Goal: Transaction & Acquisition: Purchase product/service

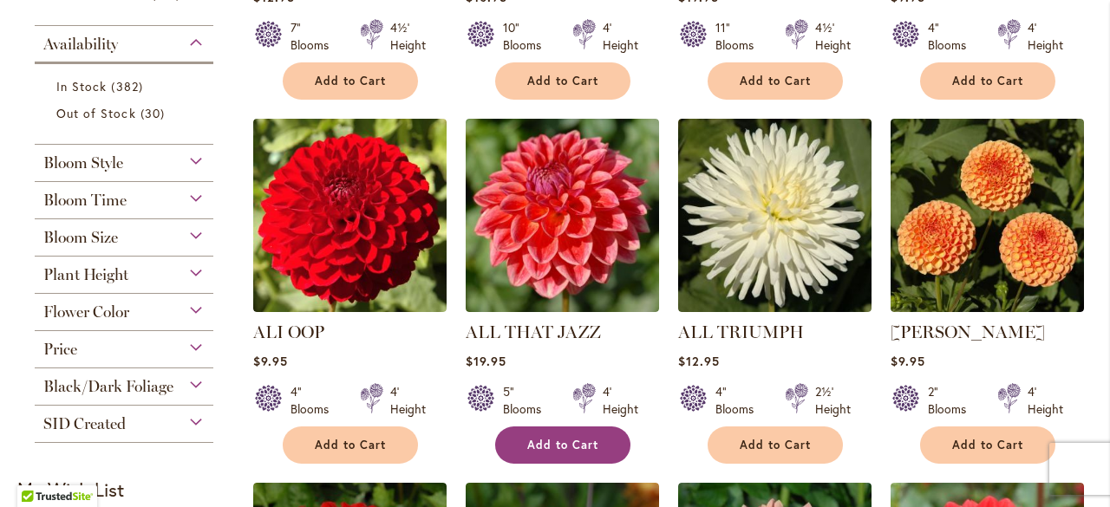
scroll to position [640, 0]
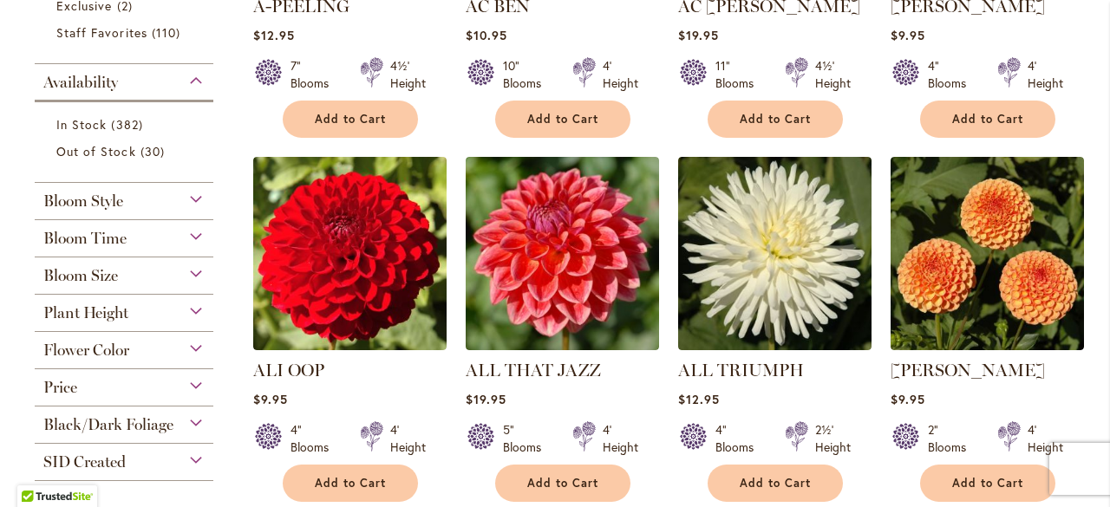
click at [191, 231] on div "Bloom Time" at bounding box center [124, 234] width 179 height 28
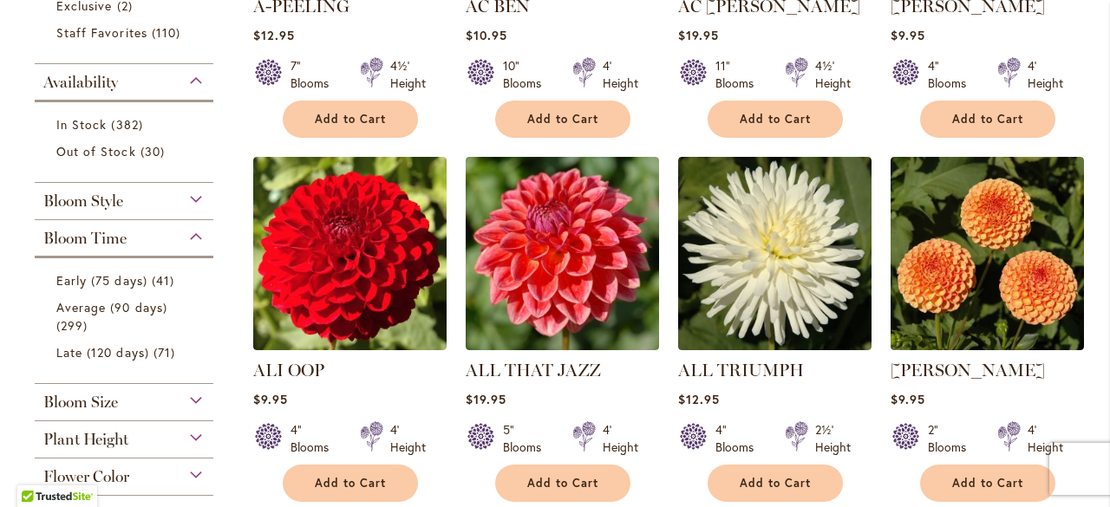
click at [194, 197] on div "Bloom Style" at bounding box center [124, 197] width 179 height 28
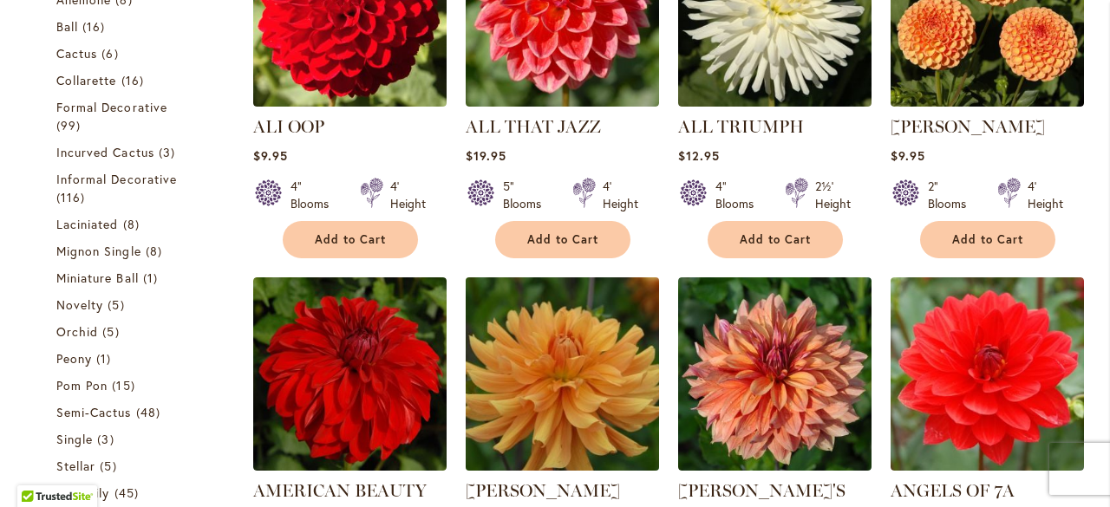
scroll to position [908, 0]
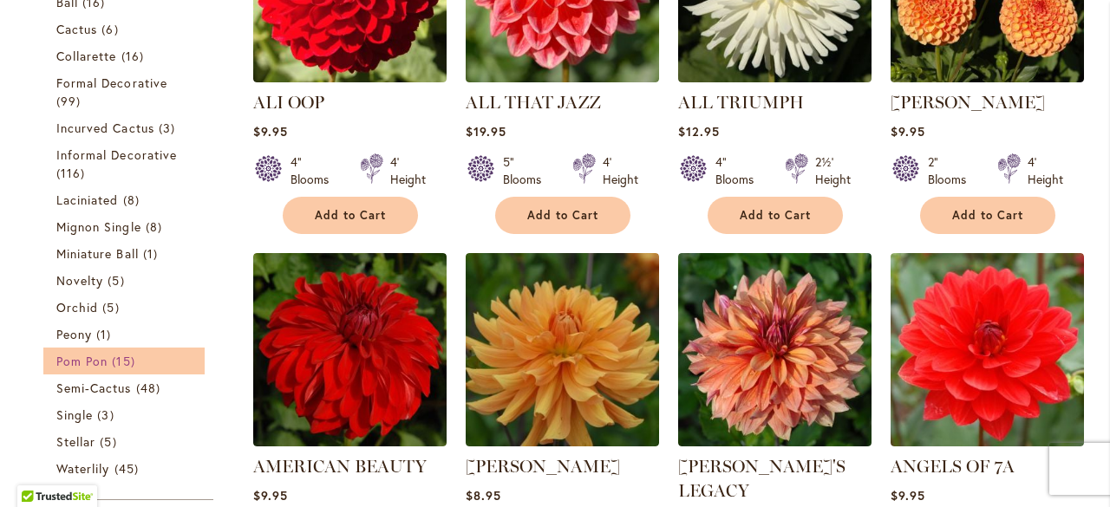
click at [113, 355] on span "15 items" at bounding box center [125, 361] width 27 height 18
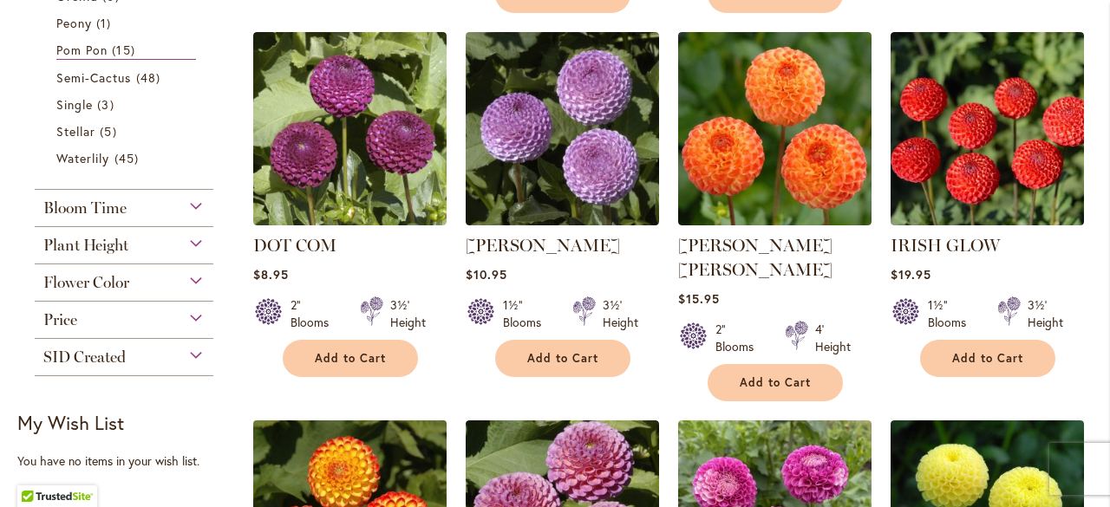
scroll to position [780, 0]
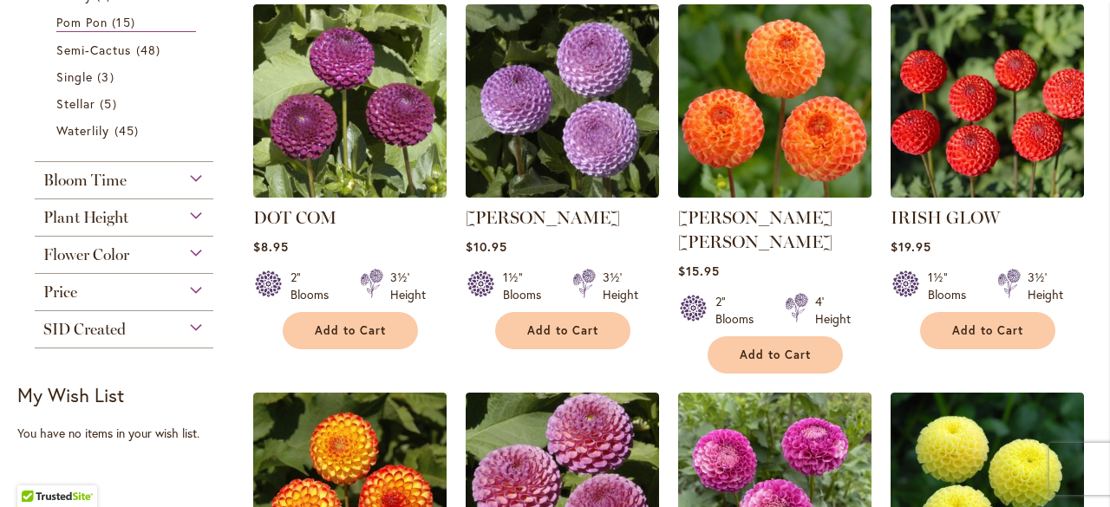
click at [178, 214] on div "Plant Height" at bounding box center [124, 213] width 179 height 28
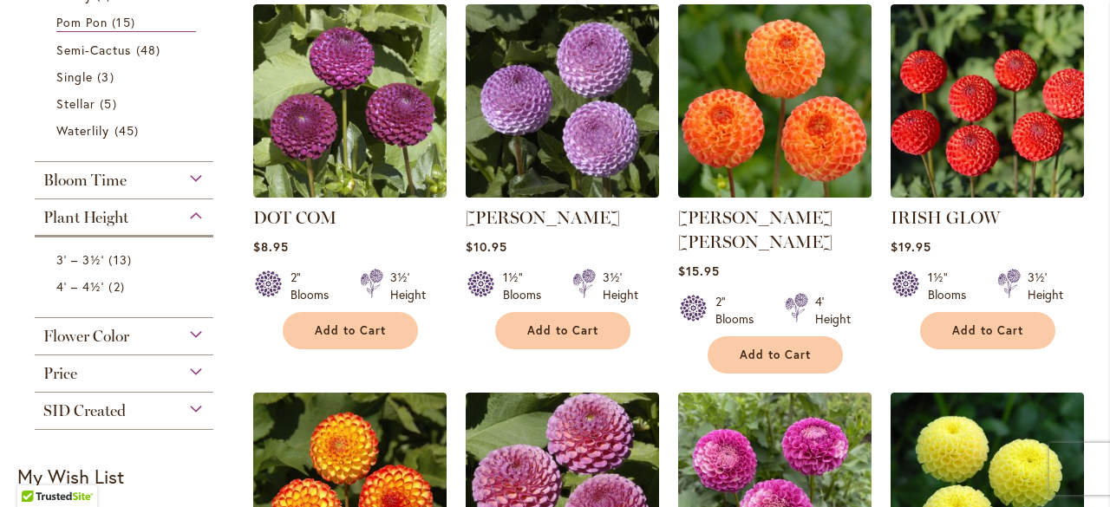
click at [198, 212] on div "Plant Height" at bounding box center [124, 213] width 179 height 28
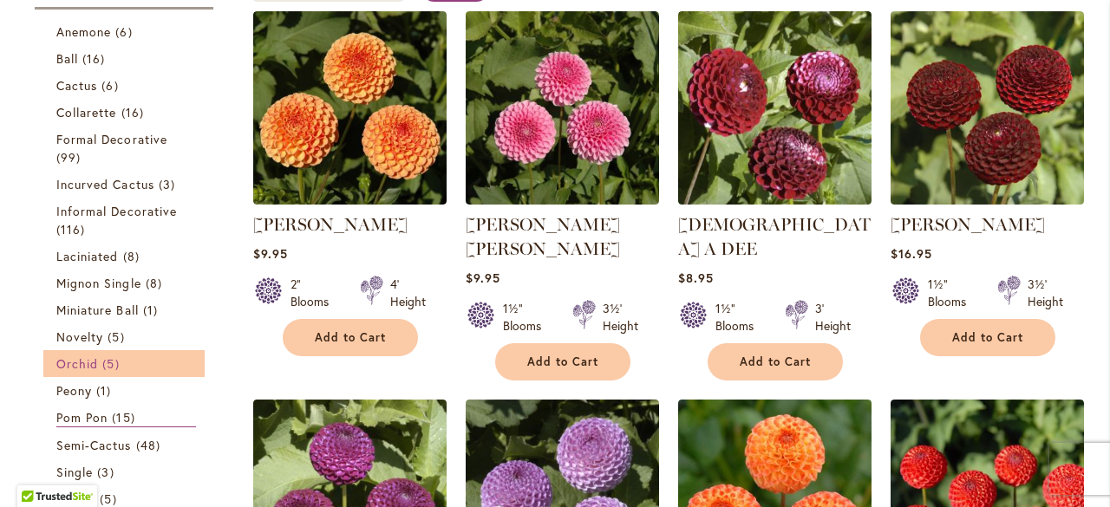
scroll to position [173, 0]
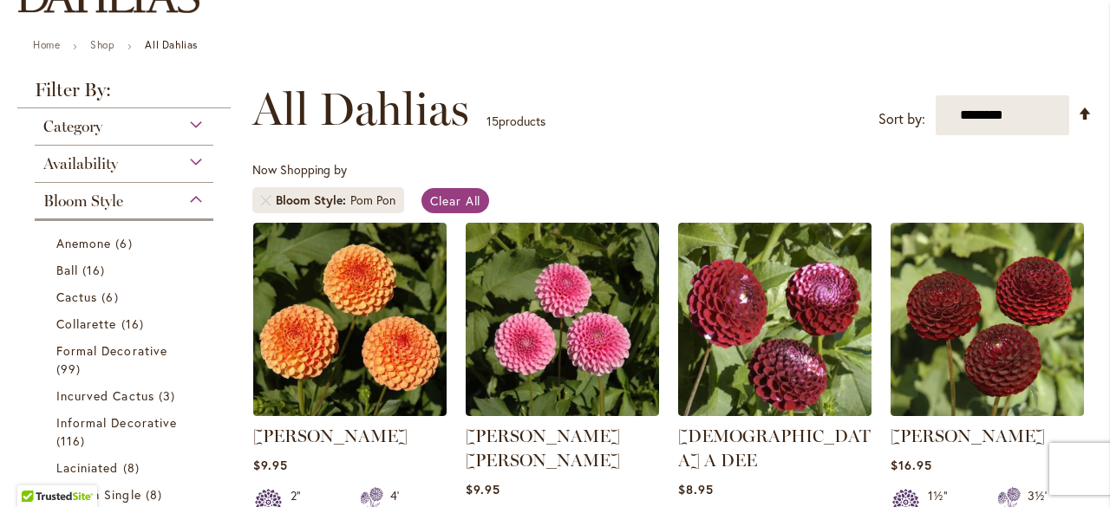
click at [192, 161] on div "Availability" at bounding box center [124, 160] width 179 height 28
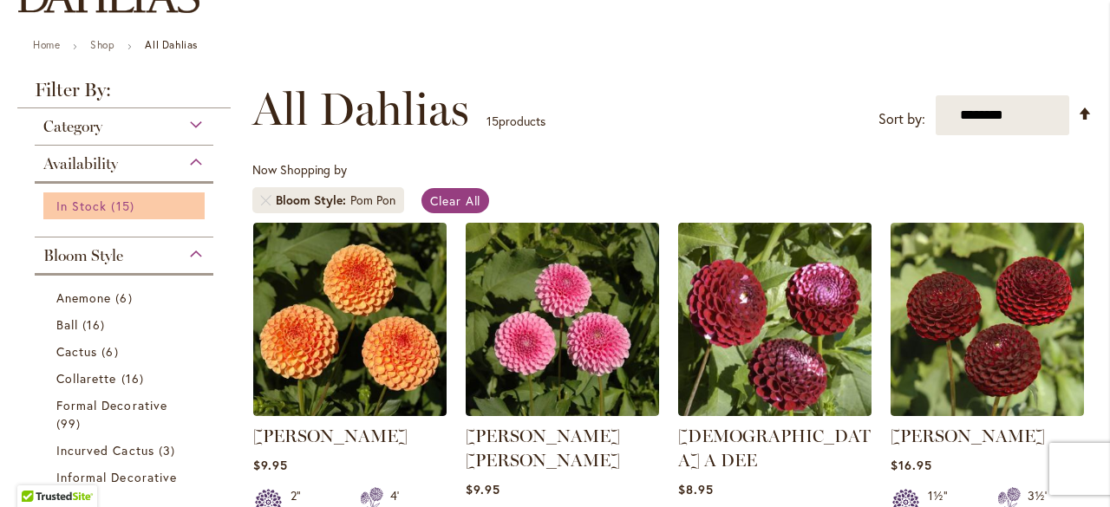
click at [111, 202] on span "15 items" at bounding box center [124, 206] width 27 height 18
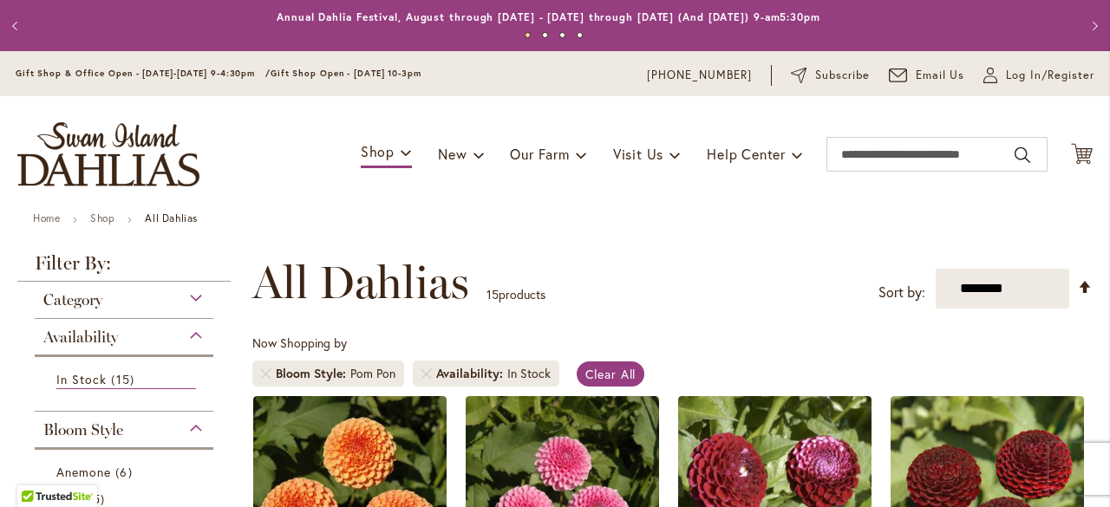
scroll to position [293, 0]
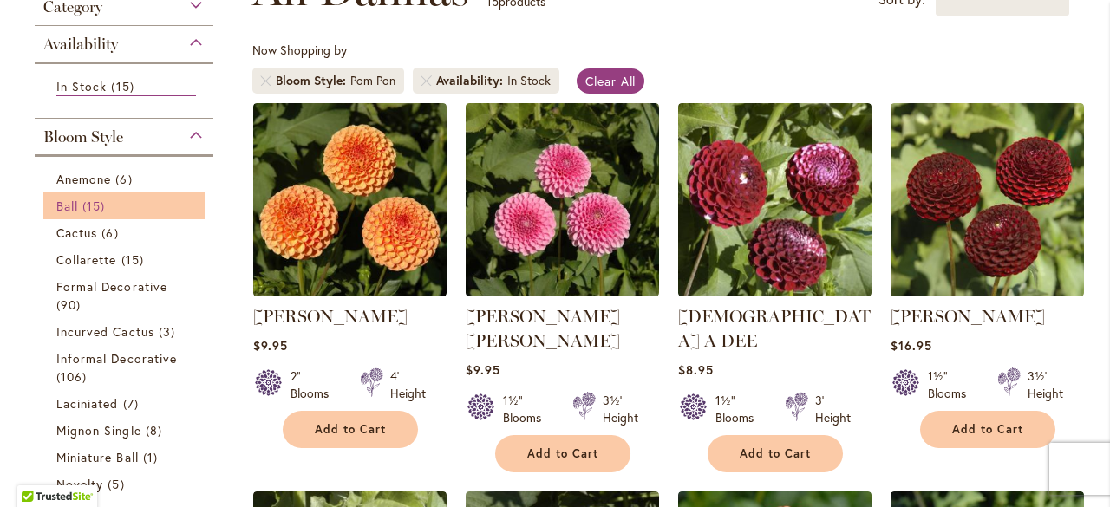
click at [85, 199] on span "15 items" at bounding box center [95, 206] width 27 height 18
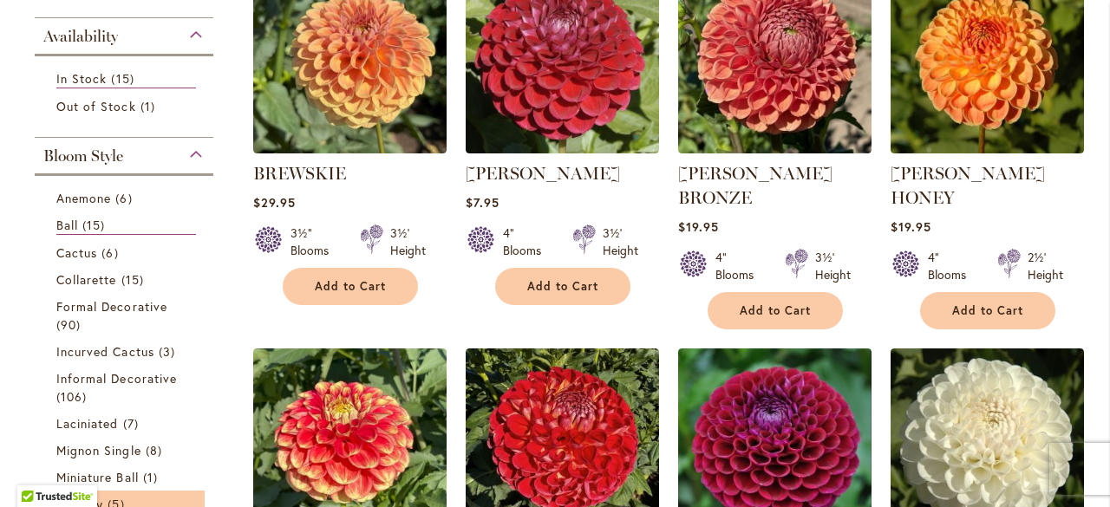
scroll to position [553, 0]
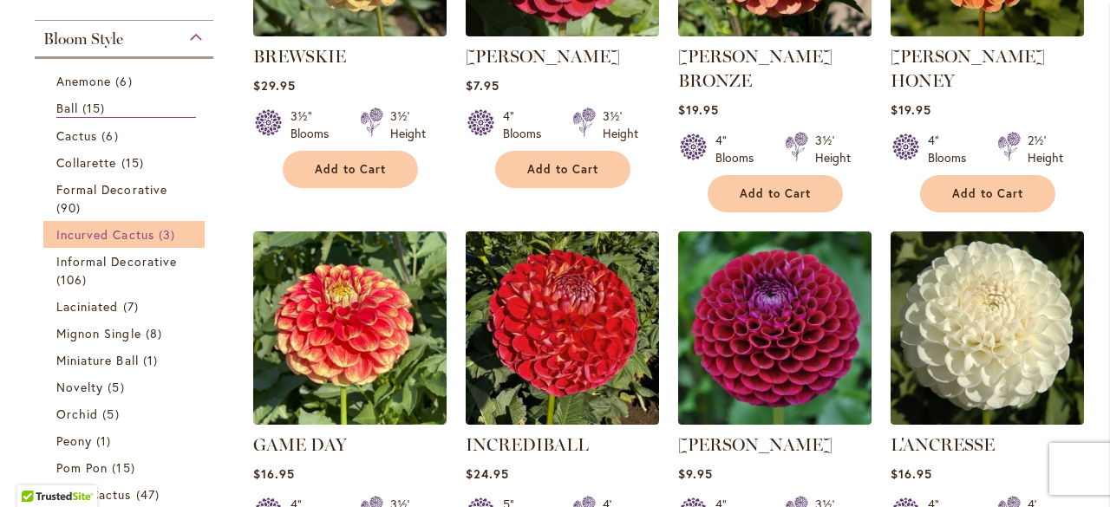
click at [147, 229] on span "Incurved Cactus" at bounding box center [105, 234] width 98 height 16
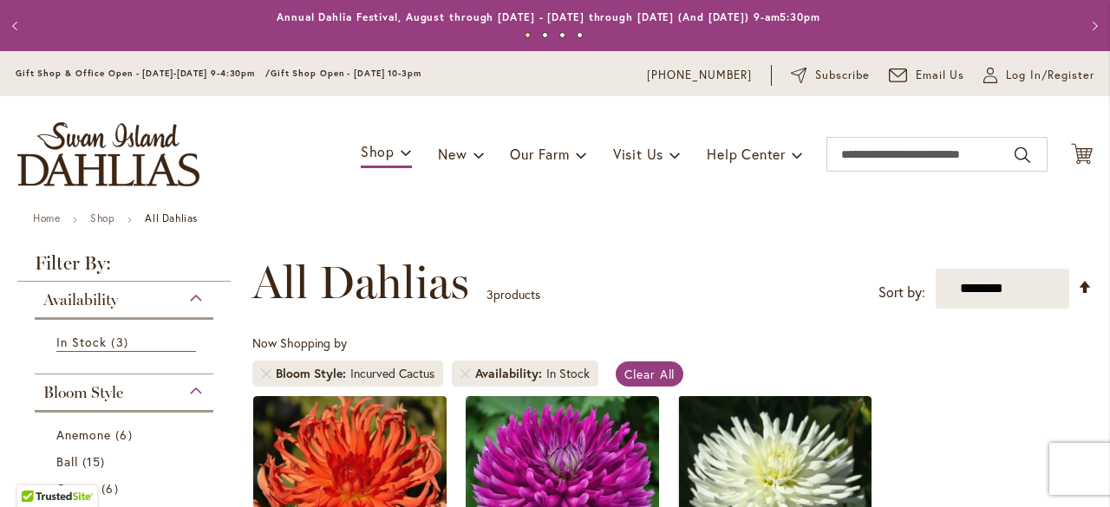
scroll to position [87, 0]
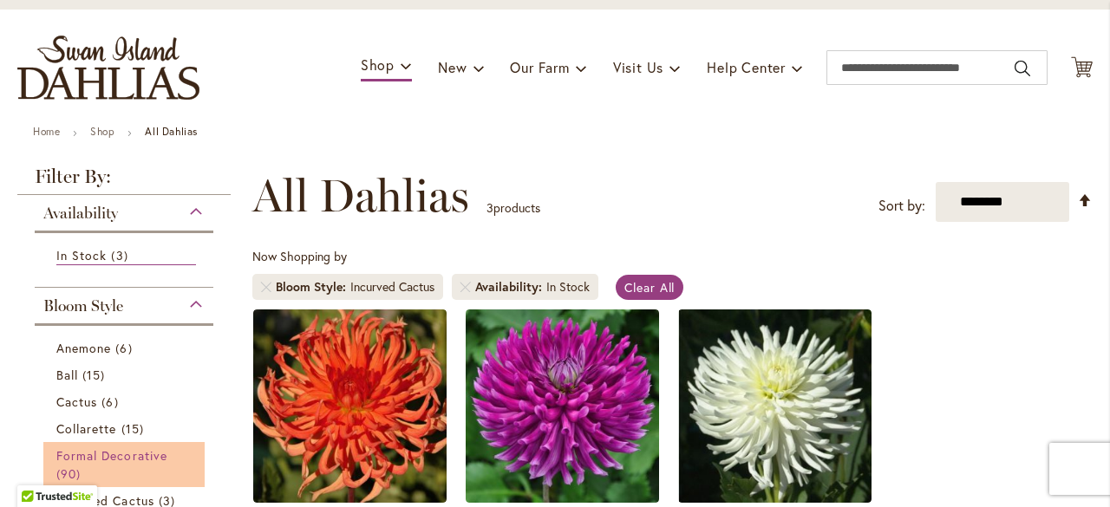
click at [111, 454] on span "Formal Decorative" at bounding box center [111, 455] width 111 height 16
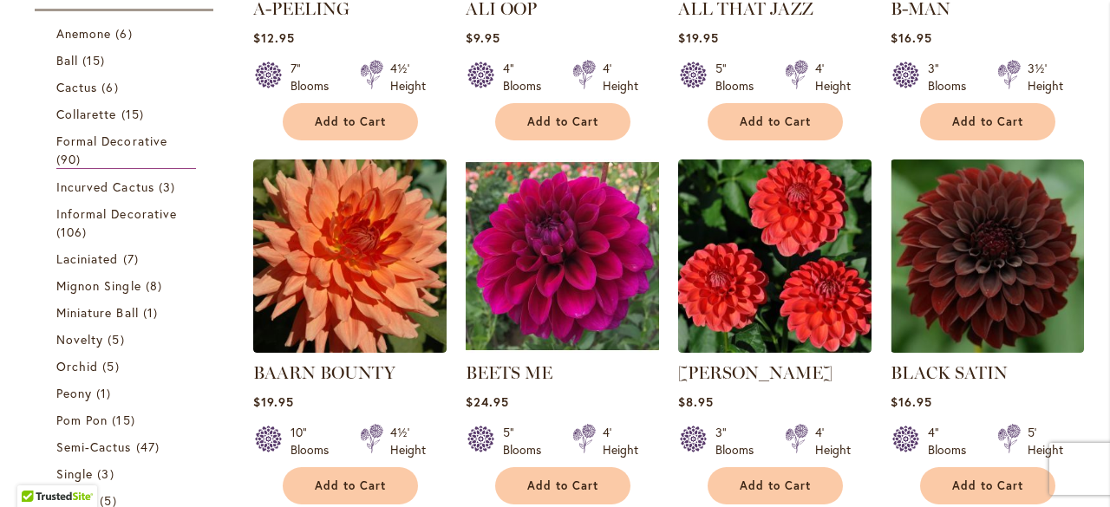
scroll to position [694, 0]
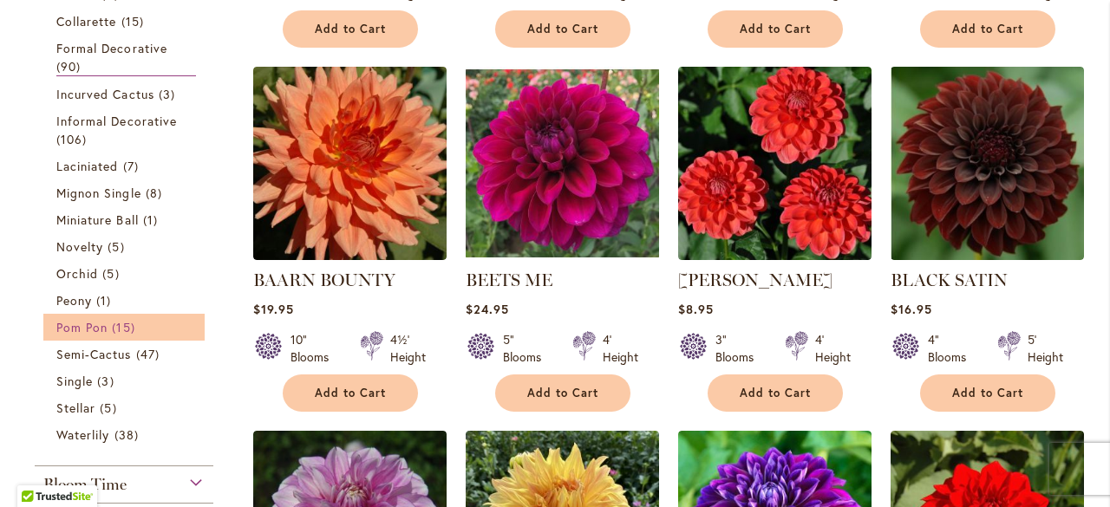
click at [118, 324] on span "15 items" at bounding box center [125, 327] width 27 height 18
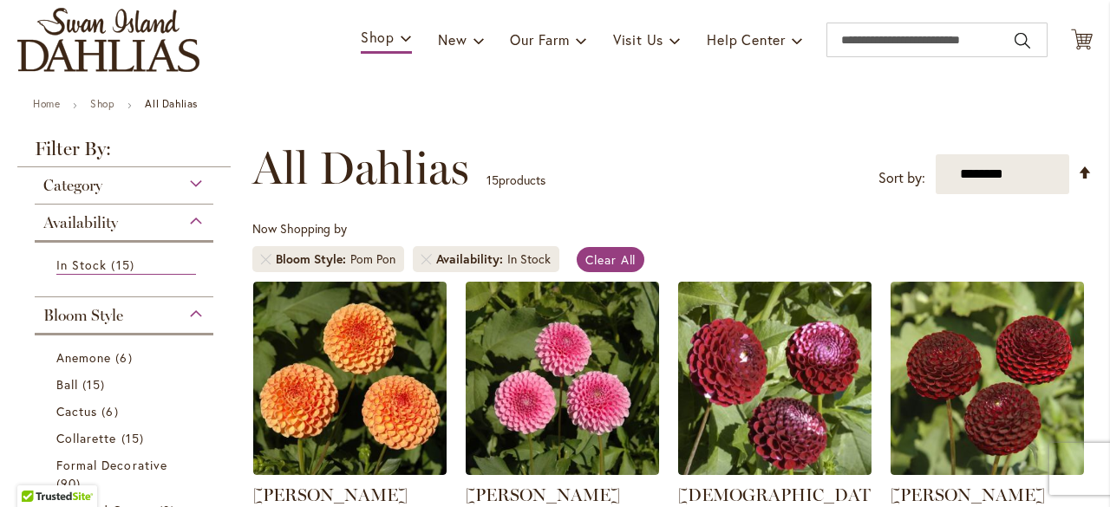
scroll to position [118, 0]
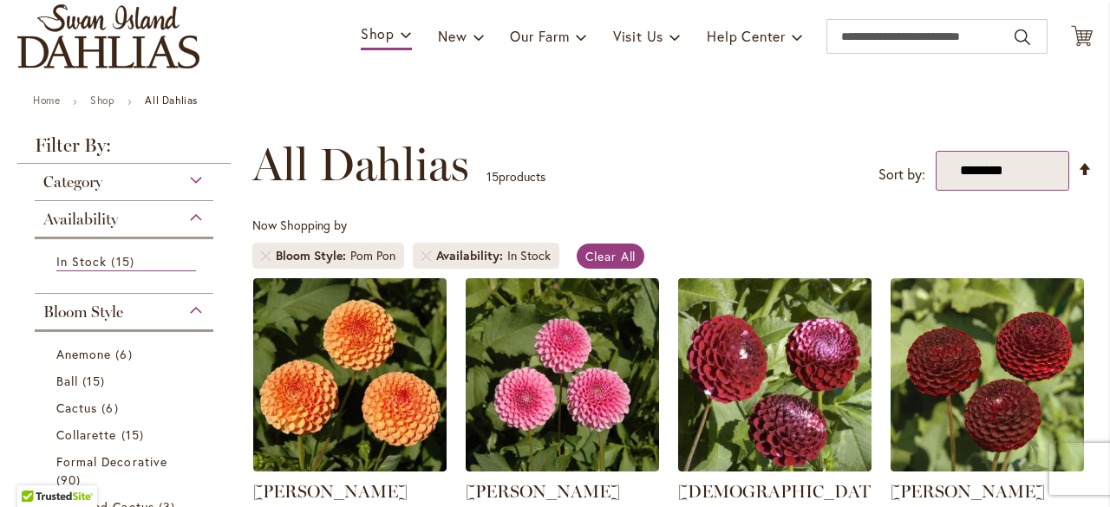
click at [1054, 179] on select "**********" at bounding box center [1001, 171] width 133 height 40
select select "*****"
click at [935, 151] on select "**********" at bounding box center [1001, 171] width 133 height 40
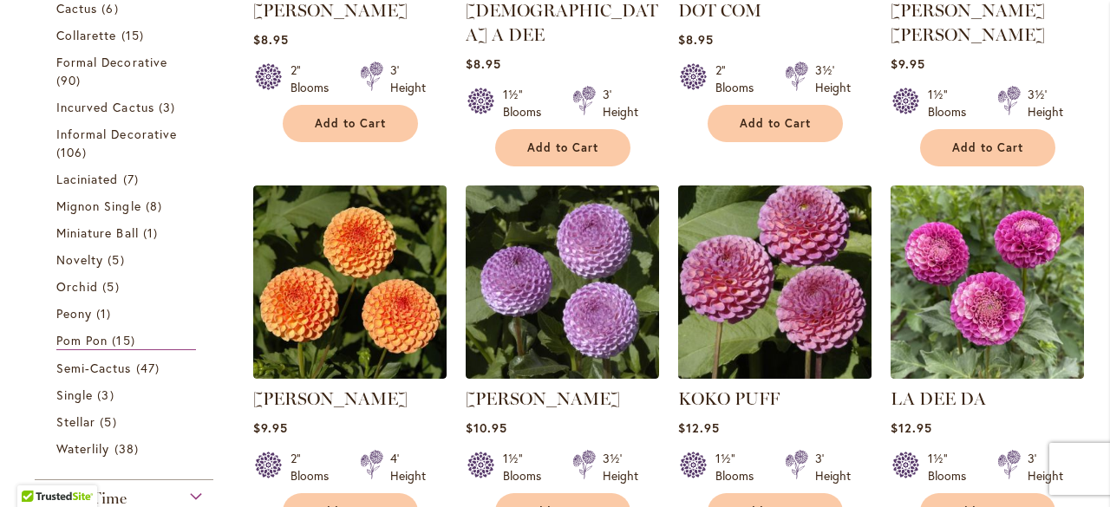
scroll to position [615, 0]
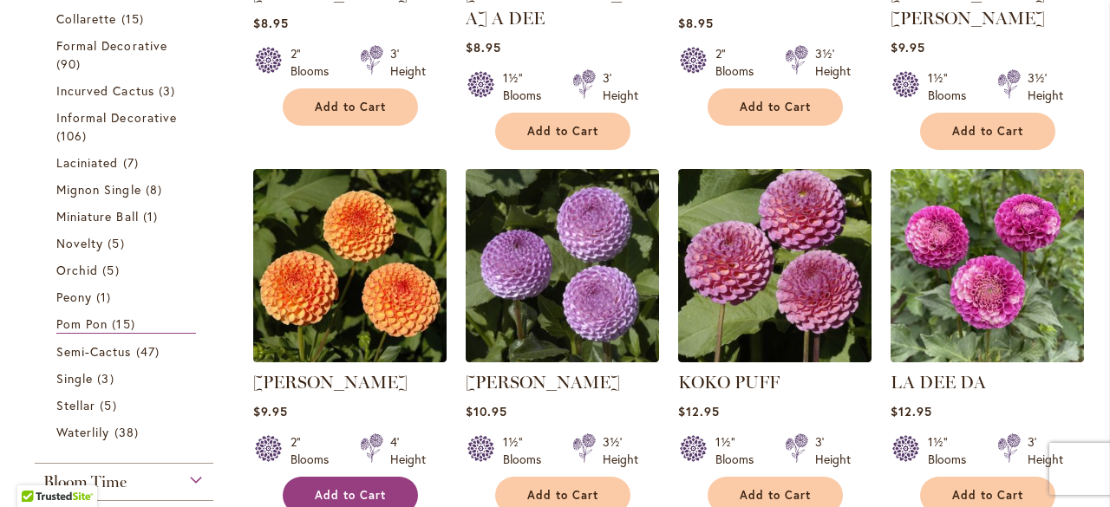
click at [369, 477] on button "Add to Cart" at bounding box center [350, 495] width 135 height 37
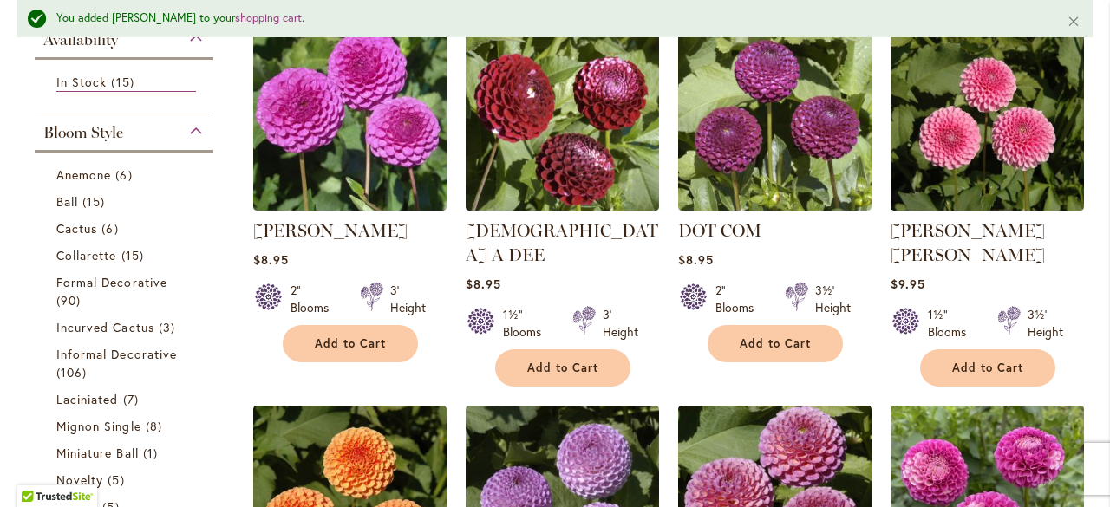
scroll to position [400, 0]
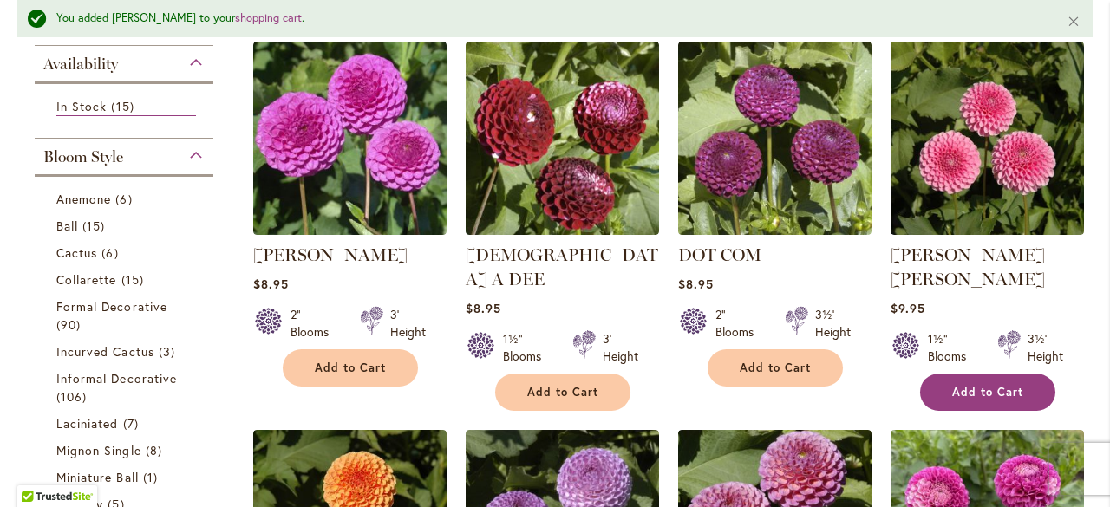
click at [999, 385] on span "Add to Cart" at bounding box center [987, 392] width 71 height 15
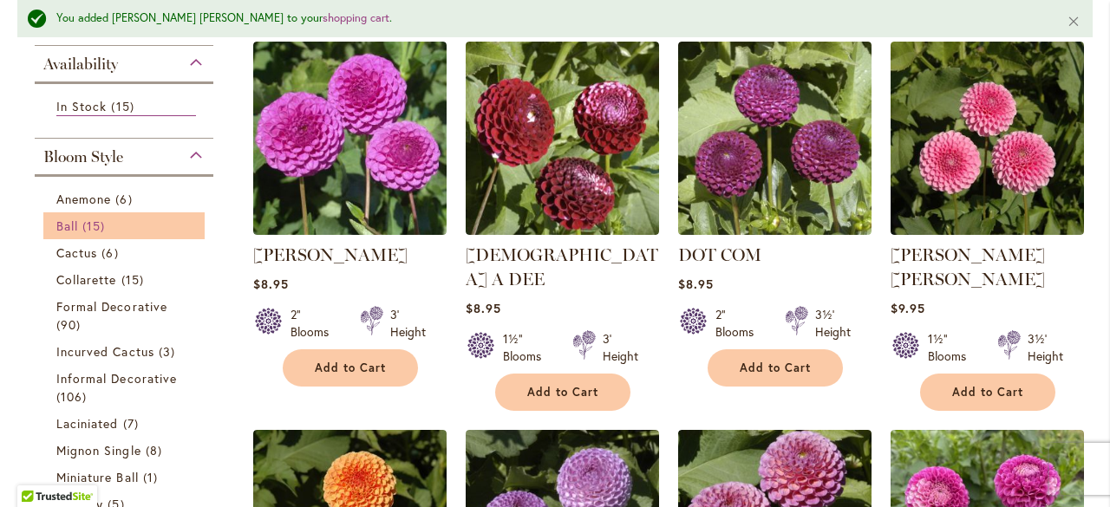
click at [103, 225] on span "15 items" at bounding box center [95, 226] width 27 height 18
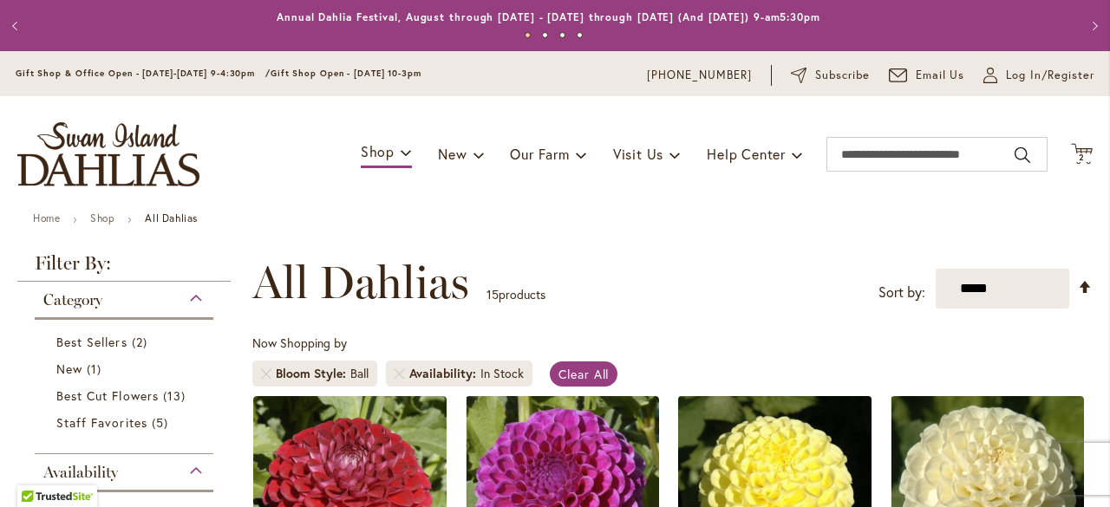
scroll to position [269, 0]
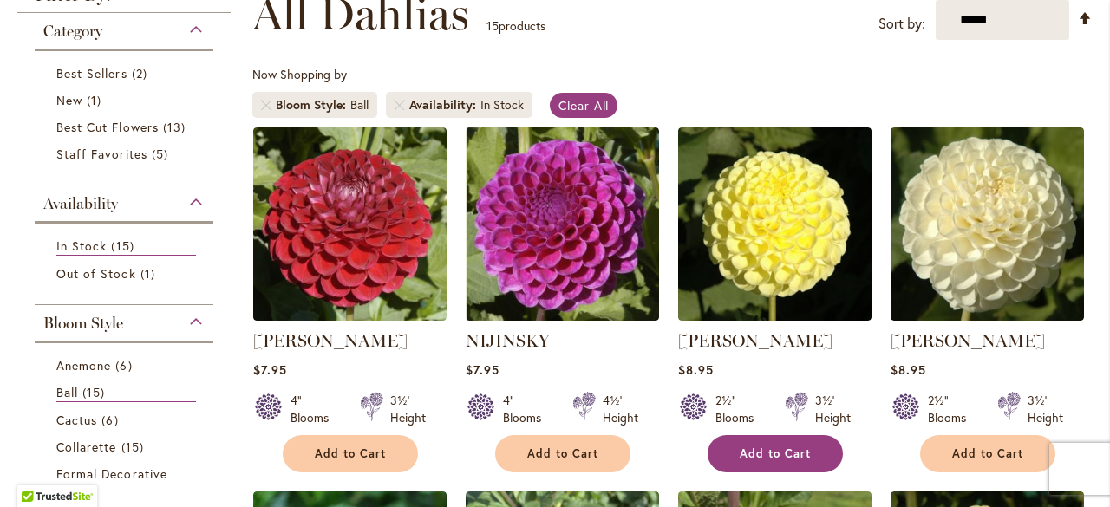
click at [794, 459] on button "Add to Cart" at bounding box center [774, 453] width 135 height 37
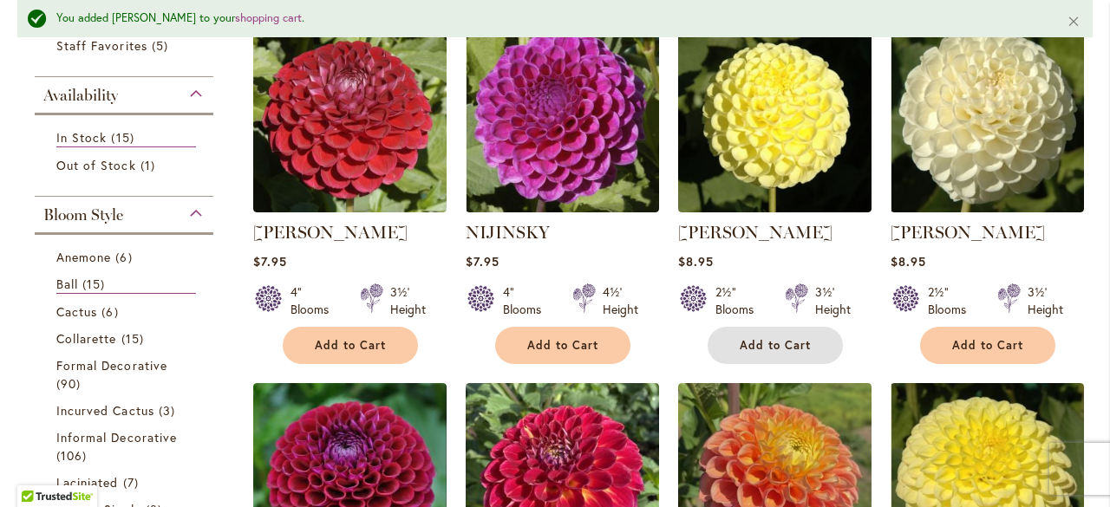
scroll to position [487, 0]
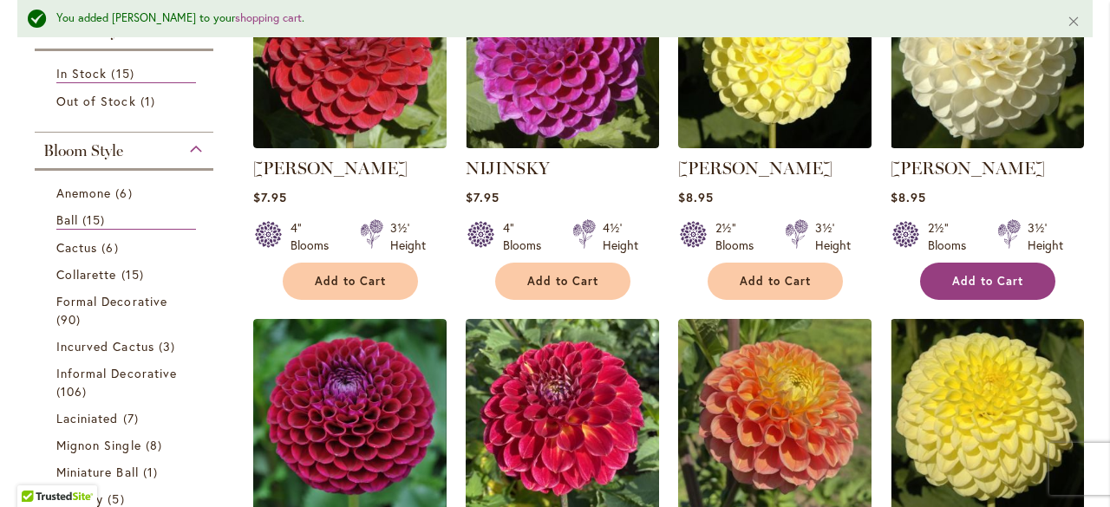
click at [981, 274] on span "Add to Cart" at bounding box center [987, 281] width 71 height 15
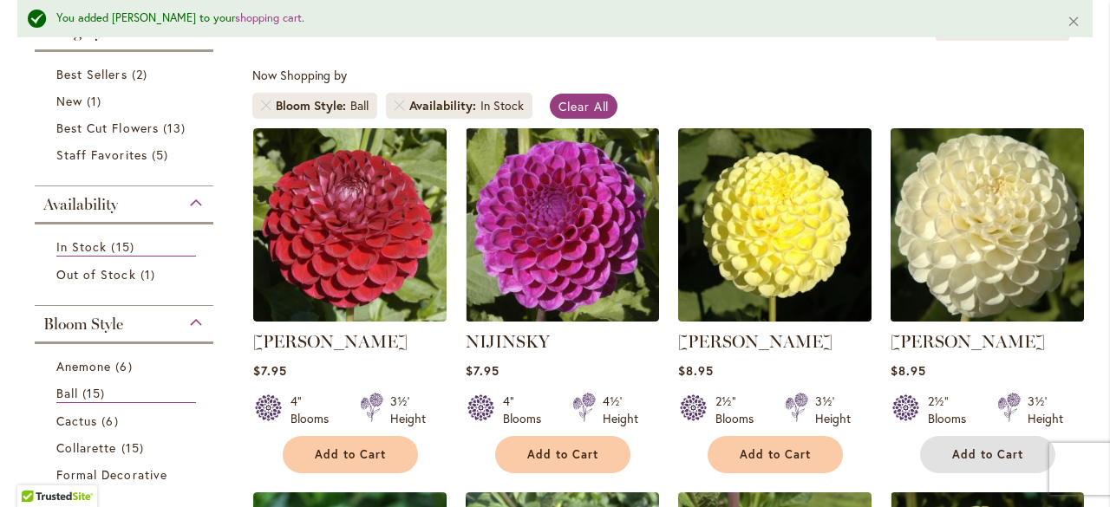
scroll to position [0, 0]
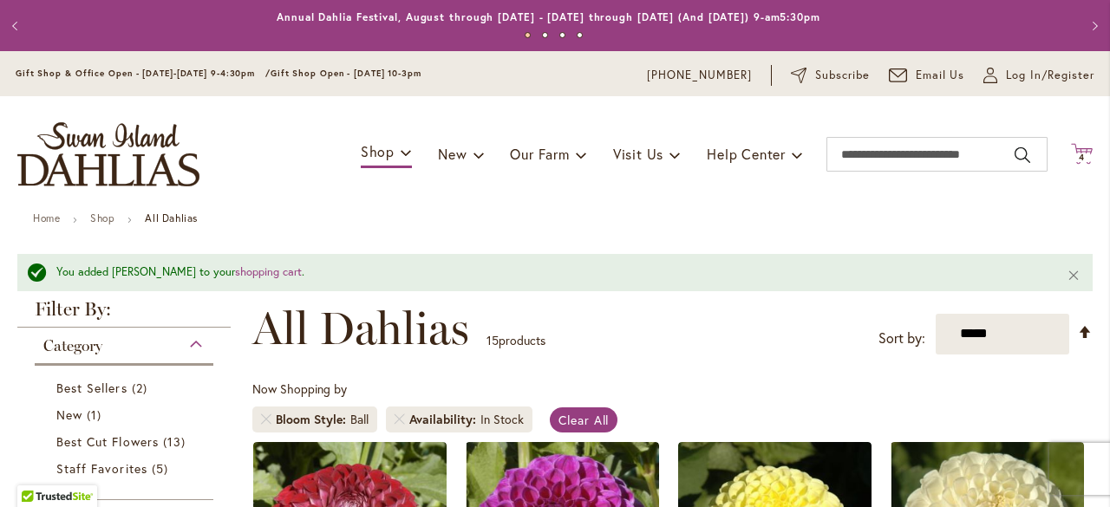
click at [1078, 159] on span "4" at bounding box center [1081, 157] width 6 height 11
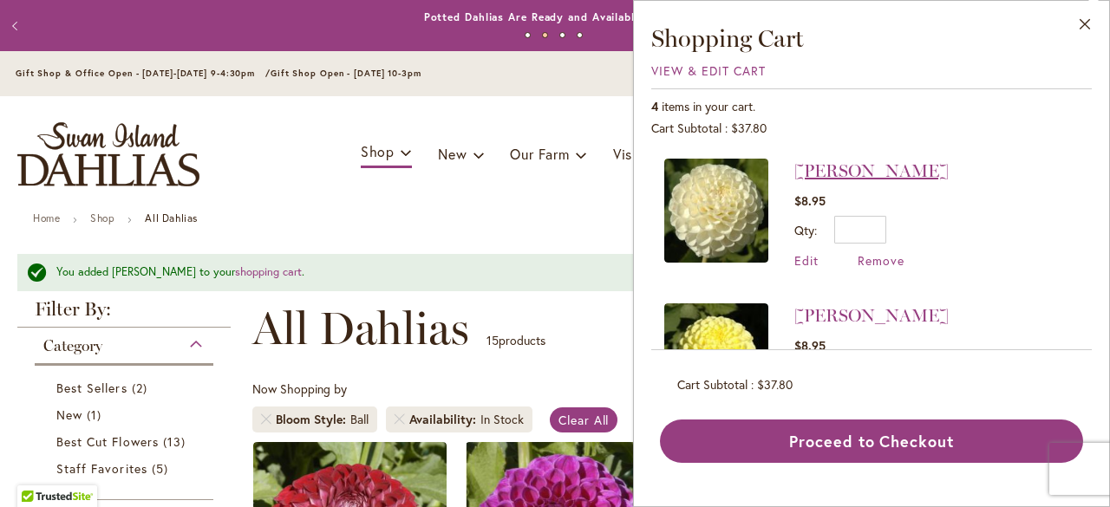
click at [896, 171] on link "[PERSON_NAME]" at bounding box center [871, 170] width 154 height 21
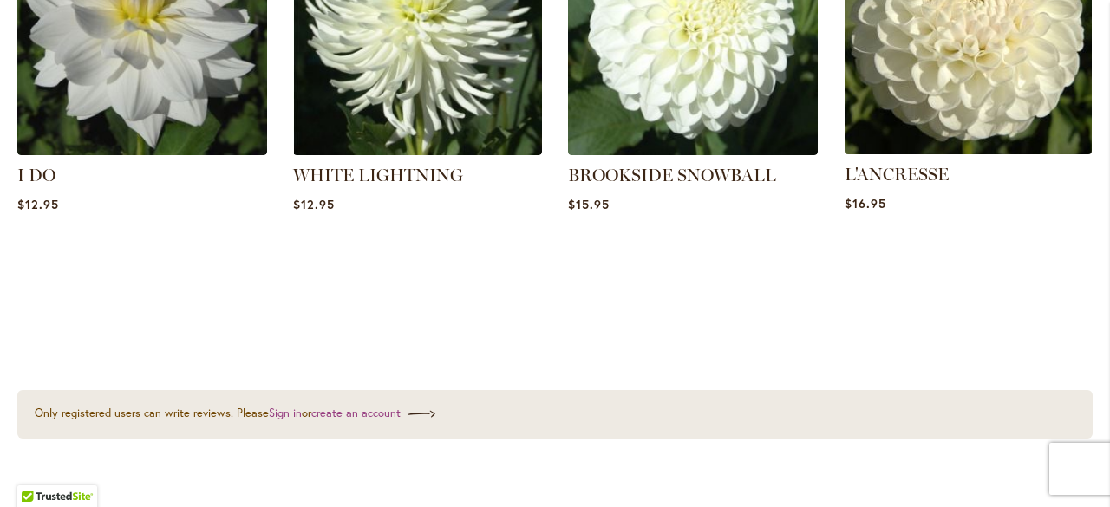
scroll to position [1387, 0]
